Goal: Task Accomplishment & Management: Manage account settings

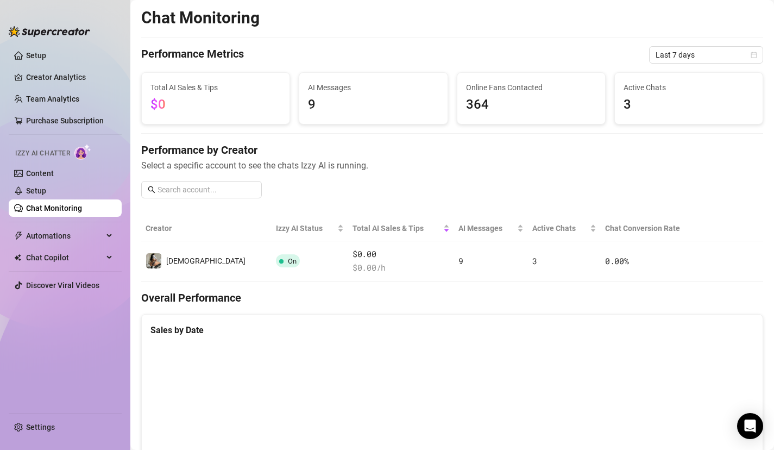
click at [80, 212] on link "Chat Monitoring" at bounding box center [54, 208] width 56 height 9
click at [46, 190] on link "Setup" at bounding box center [36, 190] width 20 height 9
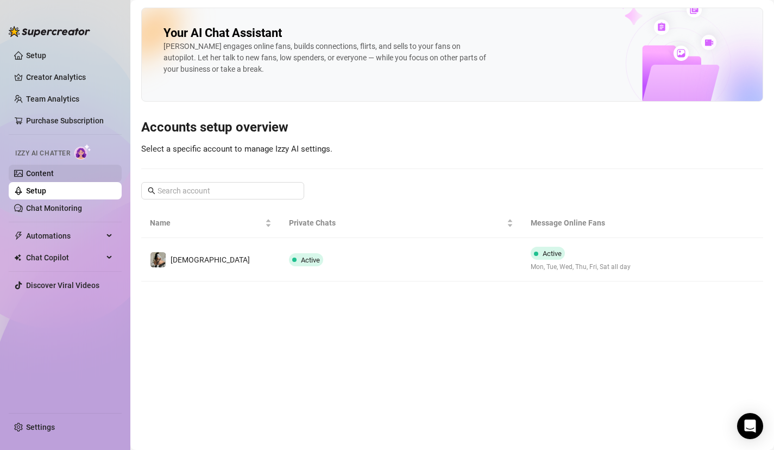
click at [54, 172] on link "Content" at bounding box center [40, 173] width 28 height 9
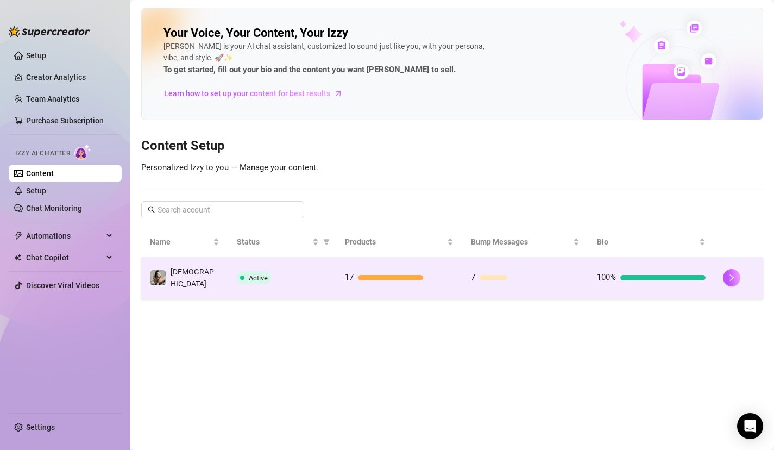
click at [273, 272] on div "Active" at bounding box center [282, 277] width 91 height 13
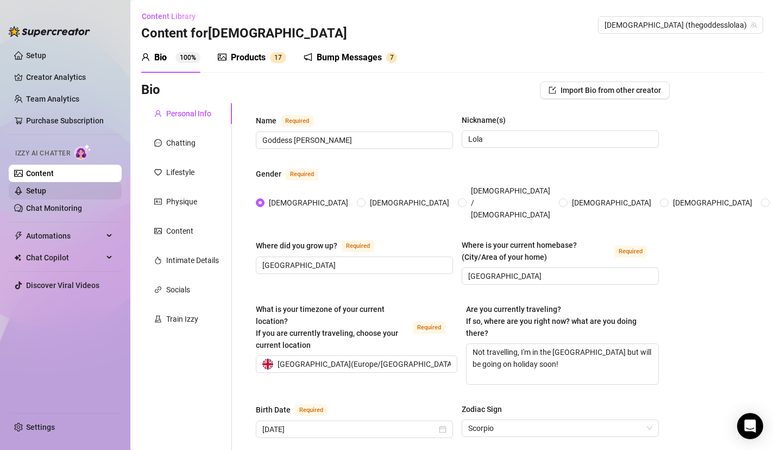
click at [46, 187] on link "Setup" at bounding box center [36, 190] width 20 height 9
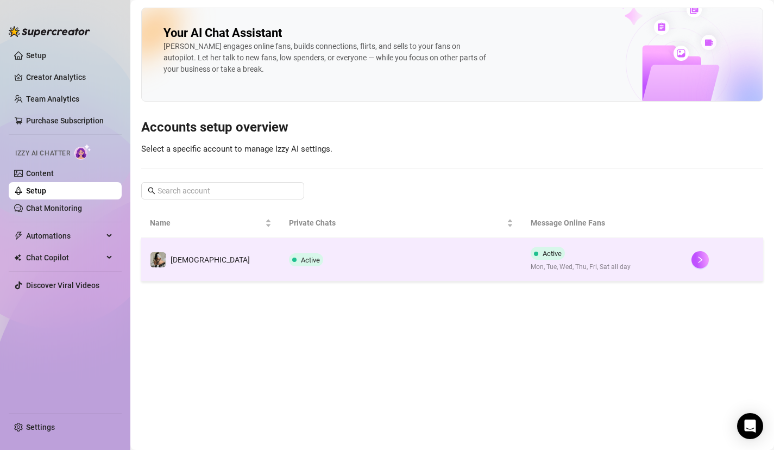
click at [312, 256] on td "Active" at bounding box center [400, 259] width 241 height 43
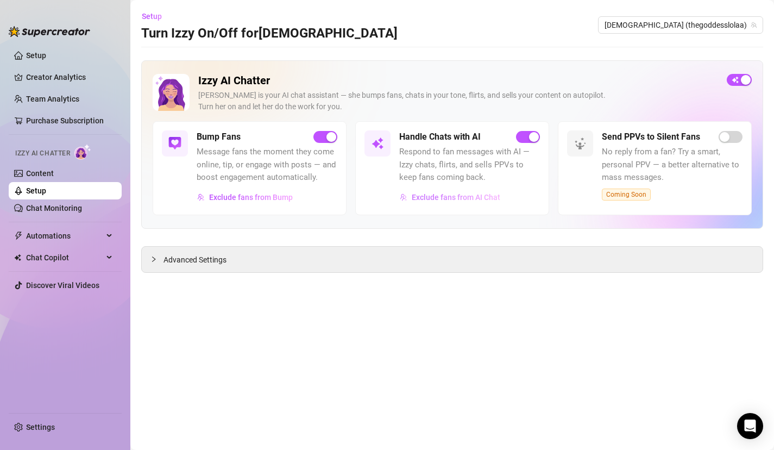
click at [472, 197] on span "Exclude fans from AI Chat" at bounding box center [456, 197] width 89 height 9
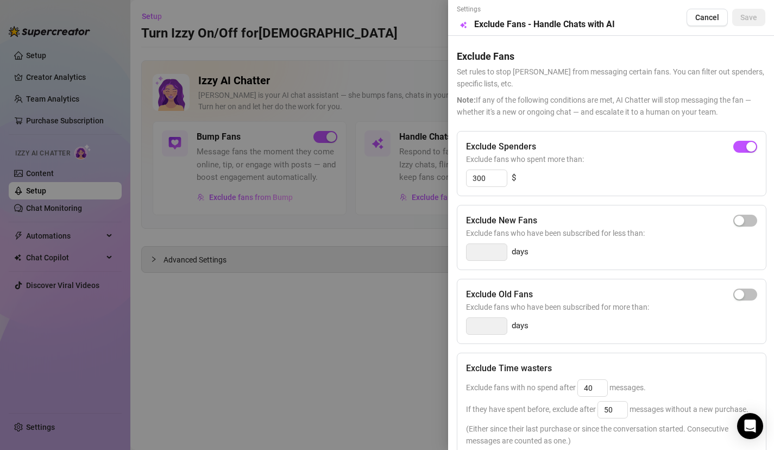
click at [379, 306] on div at bounding box center [387, 225] width 774 height 450
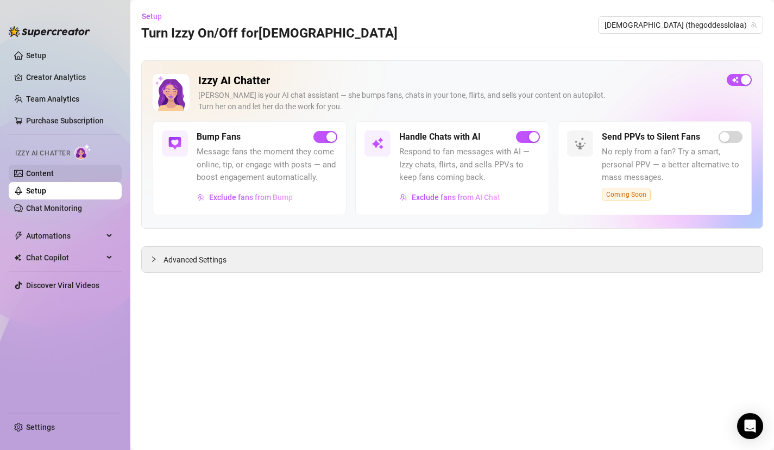
click at [54, 172] on link "Content" at bounding box center [40, 173] width 28 height 9
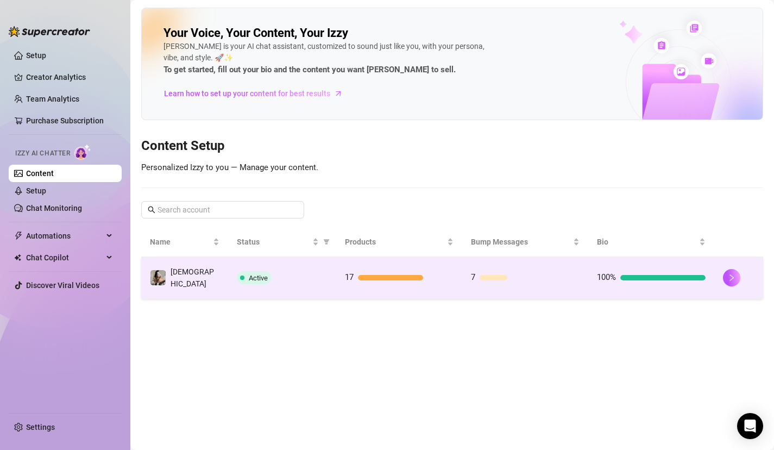
click at [244, 275] on span at bounding box center [242, 277] width 4 height 4
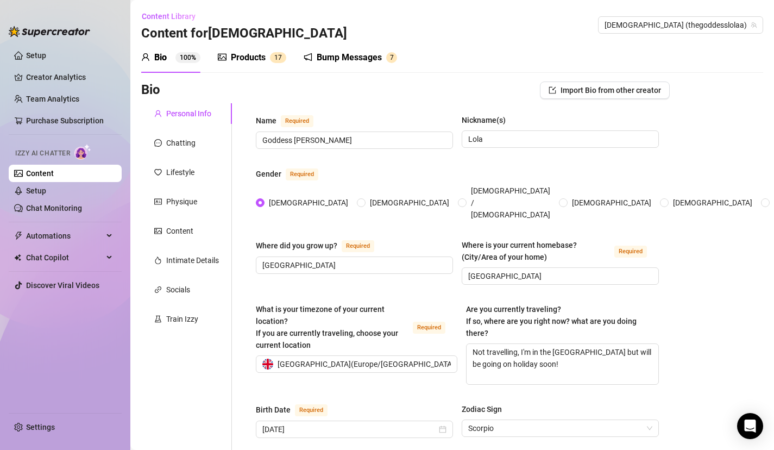
click at [252, 58] on div "Products" at bounding box center [248, 57] width 35 height 13
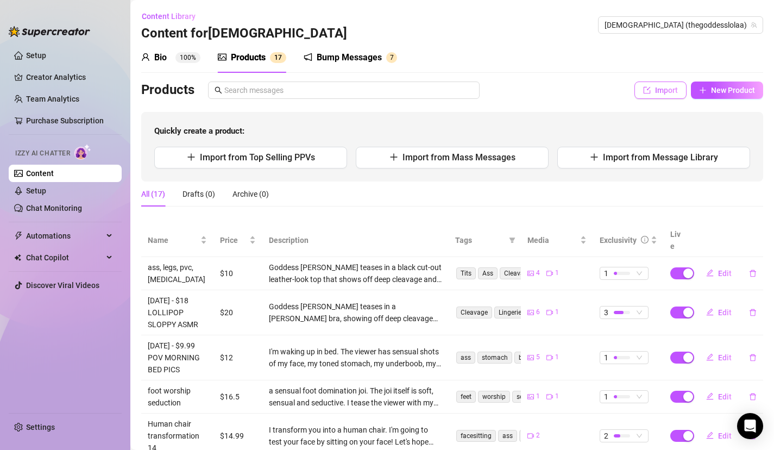
click at [659, 93] on span "Import" at bounding box center [666, 90] width 23 height 9
type textarea "Type your message here..."
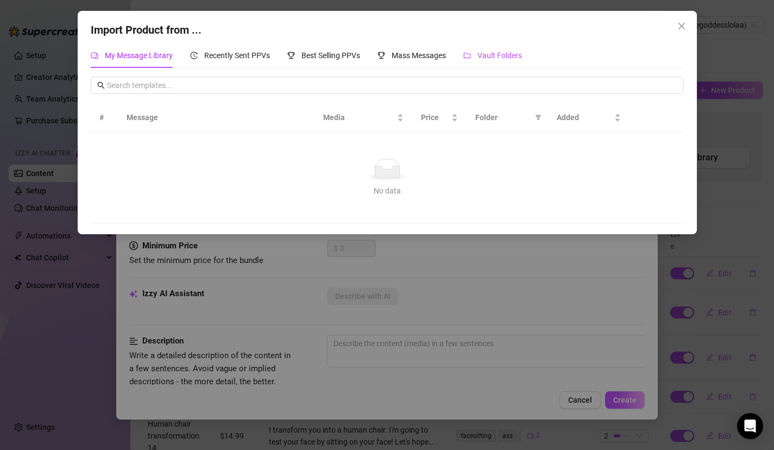
click at [509, 56] on span "Vault Folders" at bounding box center [499, 55] width 45 height 9
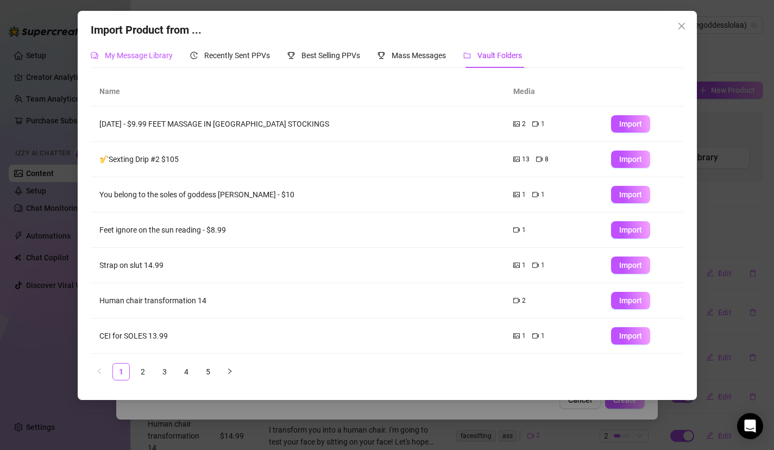
click at [122, 52] on span "My Message Library" at bounding box center [139, 55] width 68 height 9
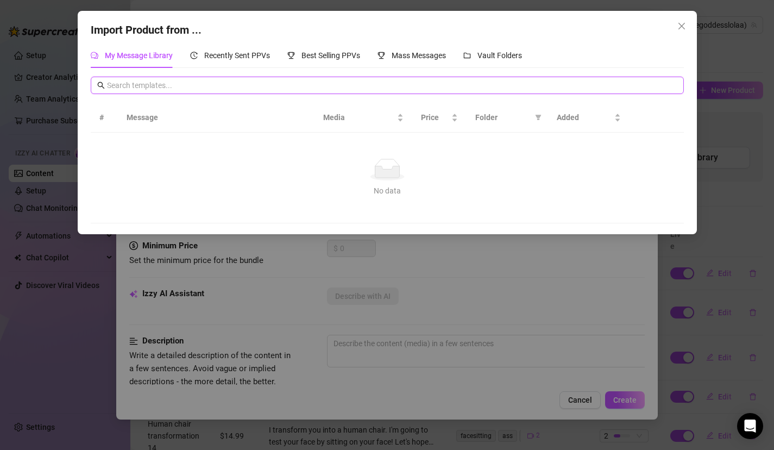
click at [184, 85] on input "text" at bounding box center [392, 85] width 570 height 12
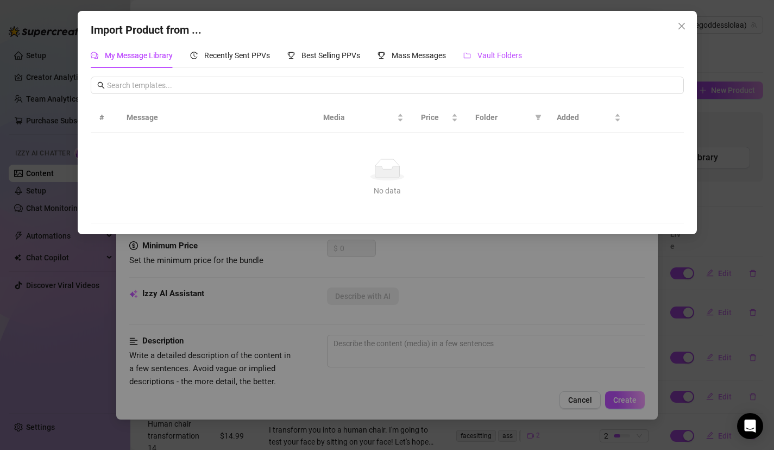
click at [487, 49] on div "Vault Folders" at bounding box center [492, 55] width 59 height 12
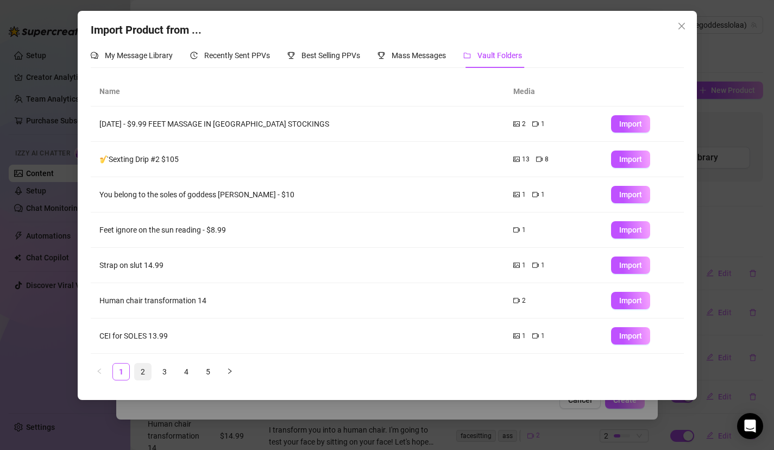
click at [145, 371] on link "2" at bounding box center [143, 371] width 16 height 16
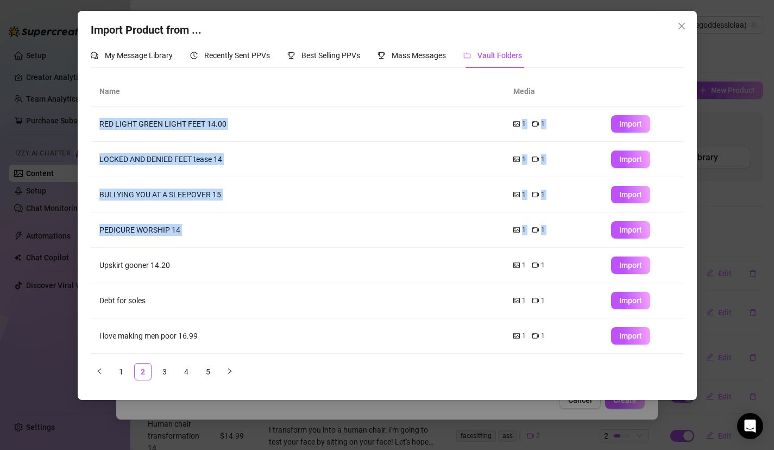
scroll to position [105, 0]
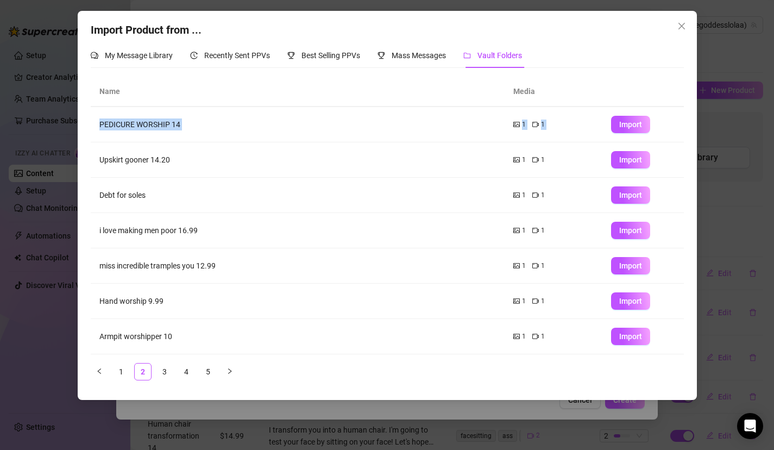
drag, startPoint x: 210, startPoint y: 253, endPoint x: 208, endPoint y: 418, distance: 165.1
click at [209, 420] on div "Import Product from ... My Message Library Recently Sent PPVs Best Selling PPVs…" at bounding box center [387, 225] width 774 height 450
click at [206, 370] on link "5" at bounding box center [208, 371] width 16 height 16
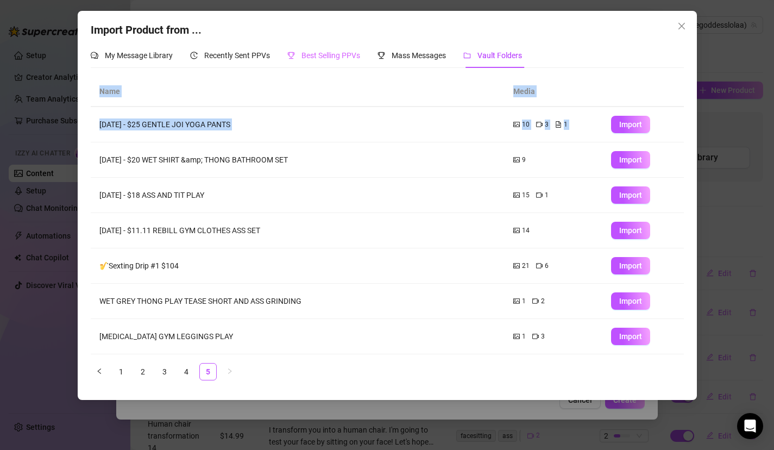
scroll to position [0, 0]
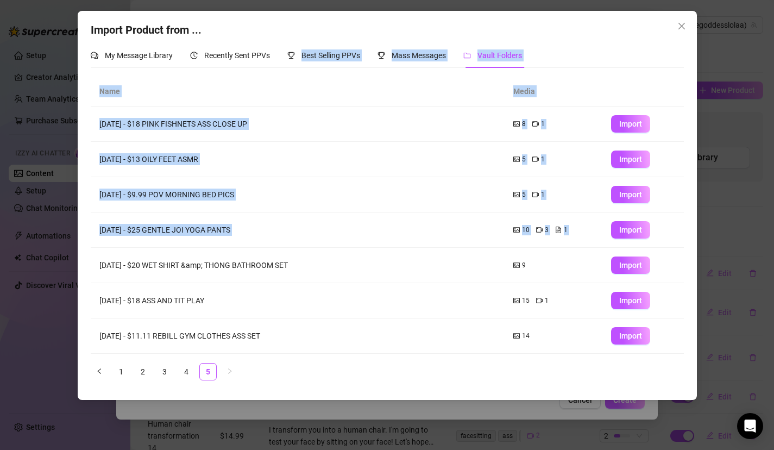
drag, startPoint x: 289, startPoint y: 248, endPoint x: 346, endPoint y: 41, distance: 214.6
click at [346, 42] on div "Import Product from ... My Message Library Recently Sent PPVs Best Selling PPVs…" at bounding box center [387, 205] width 619 height 389
click at [188, 370] on link "4" at bounding box center [186, 371] width 16 height 16
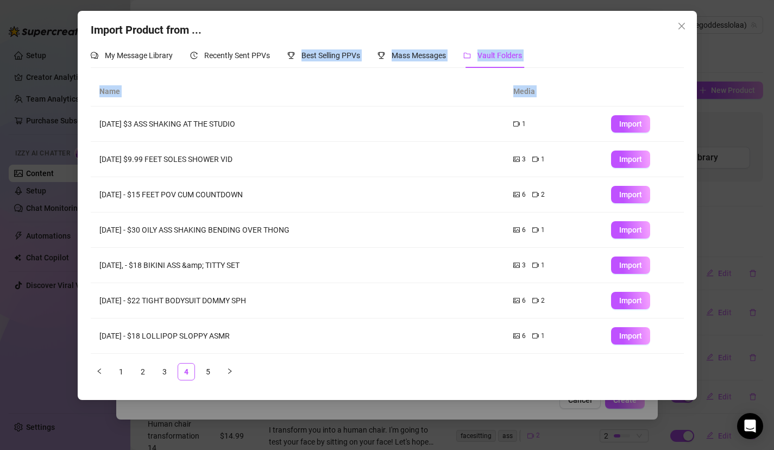
drag, startPoint x: 307, startPoint y: 281, endPoint x: 167, endPoint y: 318, distance: 144.9
click at [171, 317] on tbody "[DATE] $3 ASS SHAKING AT THE STUDIO 1 Import [DATE] $9.99 FEET SOLES SHOWER VID…" at bounding box center [387, 282] width 593 height 353
click at [162, 371] on link "3" at bounding box center [164, 371] width 16 height 16
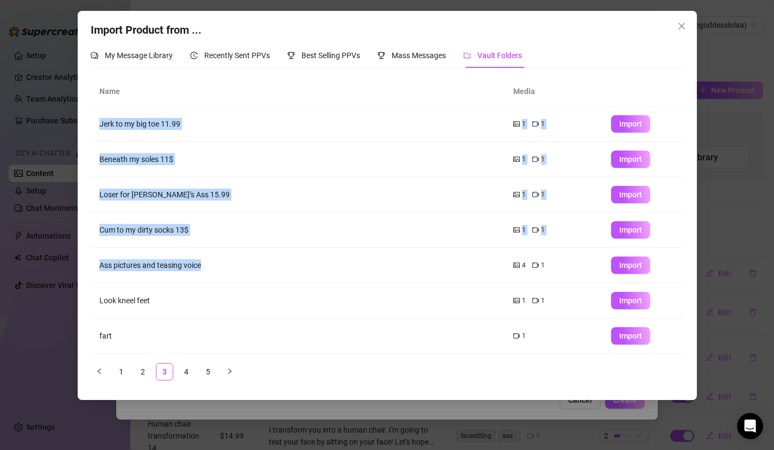
scroll to position [105, 0]
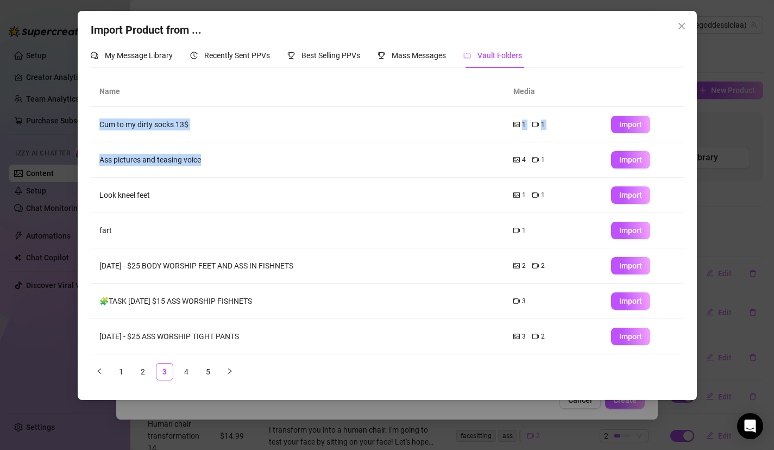
drag, startPoint x: 258, startPoint y: 268, endPoint x: 257, endPoint y: 399, distance: 130.9
click at [257, 399] on div "Import Product from ... My Message Library Recently Sent PPVs Best Selling PPVs…" at bounding box center [387, 205] width 619 height 389
click at [302, 383] on div "Name Media Jerk to my big toe 11.99 1 1 Import Beneath my soles 11$ 1 1 Import …" at bounding box center [387, 233] width 593 height 312
click at [740, 313] on div "Import Product from ... My Message Library Recently Sent PPVs Best Selling PPVs…" at bounding box center [387, 225] width 774 height 450
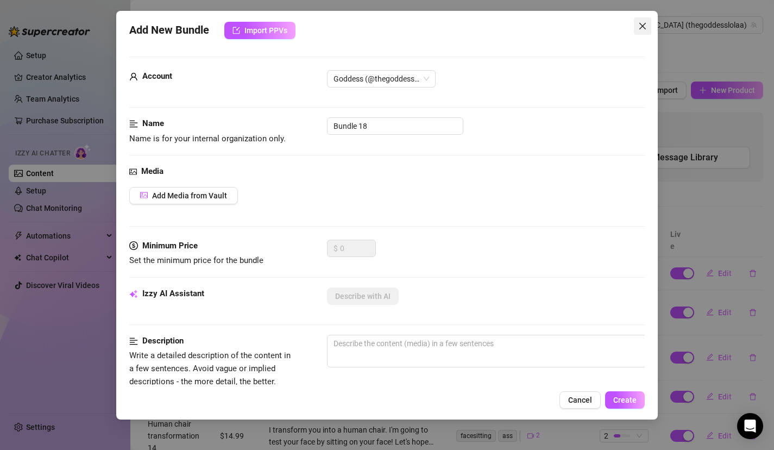
click at [646, 26] on icon "close" at bounding box center [642, 26] width 9 height 9
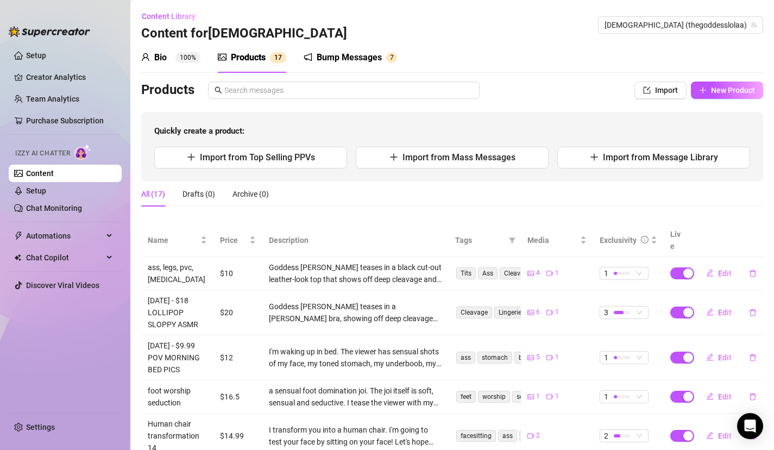
click at [86, 224] on ul "Setup Creator Analytics Team Analytics Purchase Subscription Izzy AI Chatter Co…" at bounding box center [65, 224] width 113 height 365
click at [82, 210] on link "Chat Monitoring" at bounding box center [54, 208] width 56 height 9
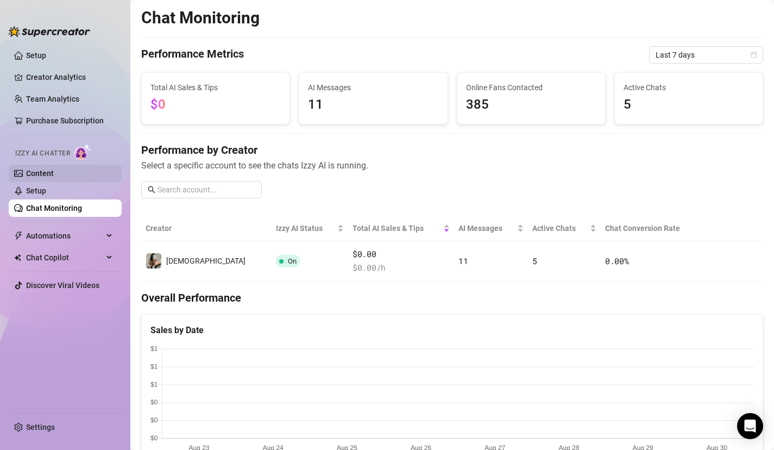
click at [44, 173] on link "Content" at bounding box center [40, 173] width 28 height 9
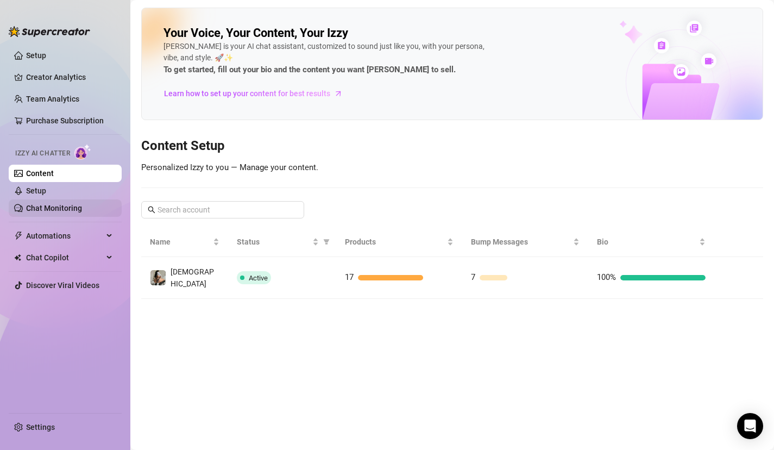
click at [78, 209] on link "Chat Monitoring" at bounding box center [54, 208] width 56 height 9
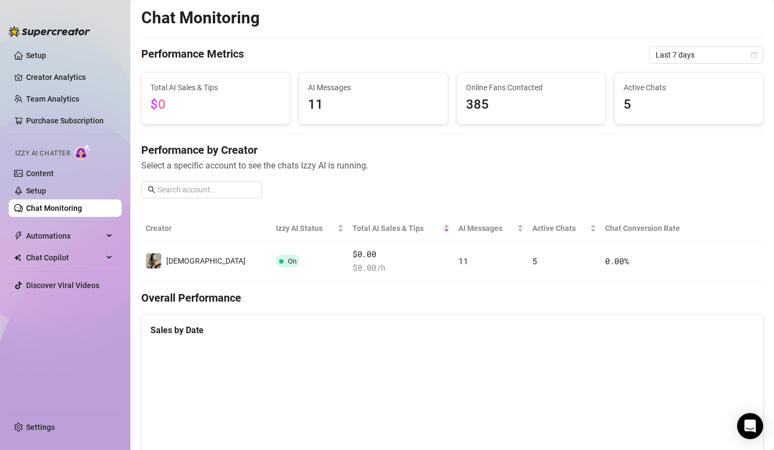
click at [322, 292] on h4 "Overall Performance" at bounding box center [452, 297] width 622 height 15
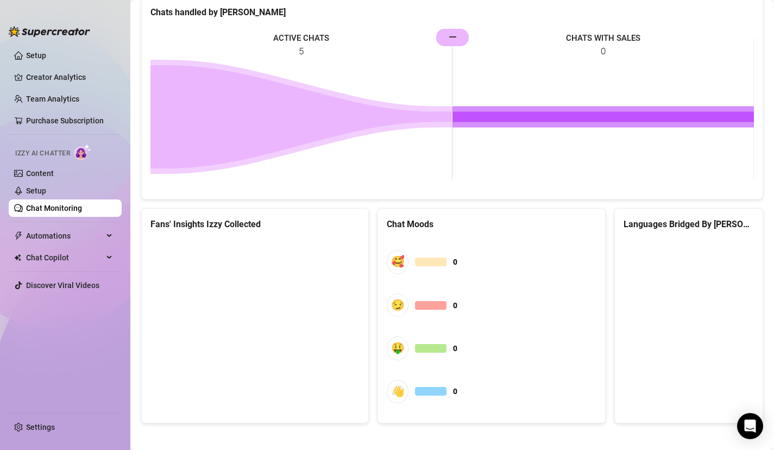
scroll to position [481, 0]
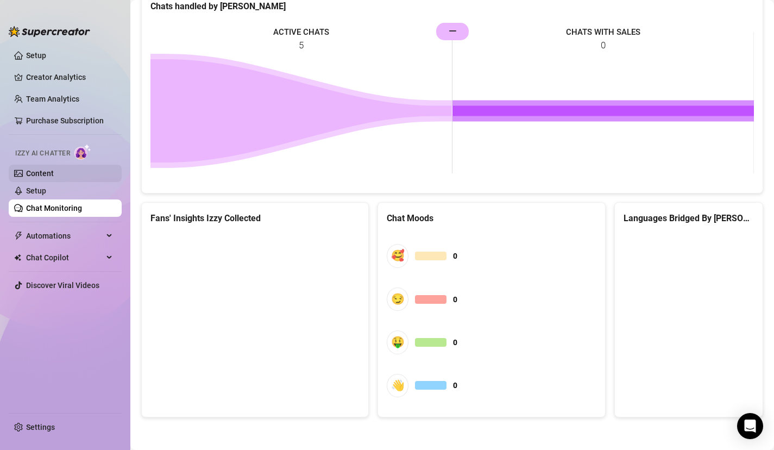
click at [45, 171] on link "Content" at bounding box center [40, 173] width 28 height 9
